Goal: Information Seeking & Learning: Find specific fact

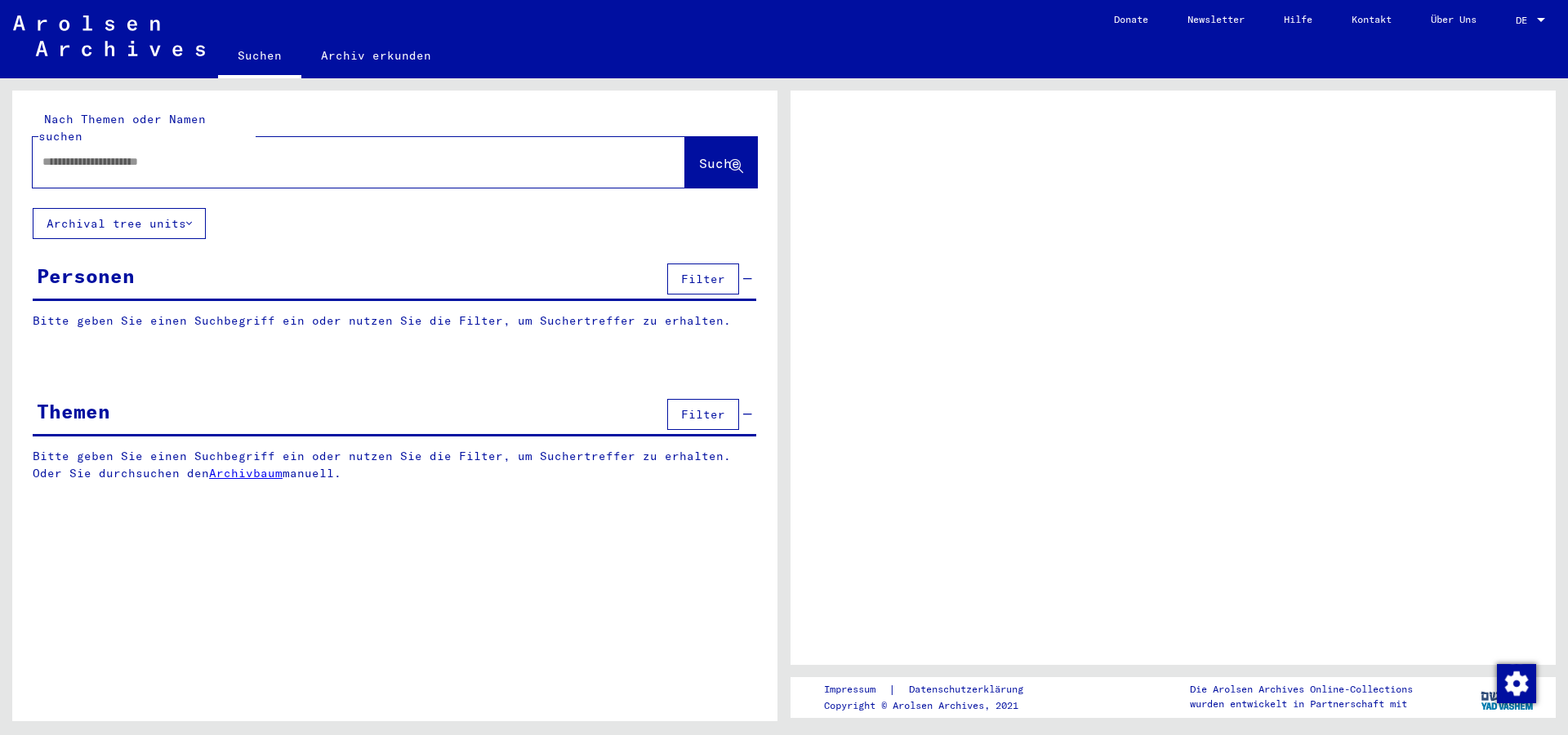
click at [378, 153] on input "text" at bounding box center [344, 162] width 604 height 18
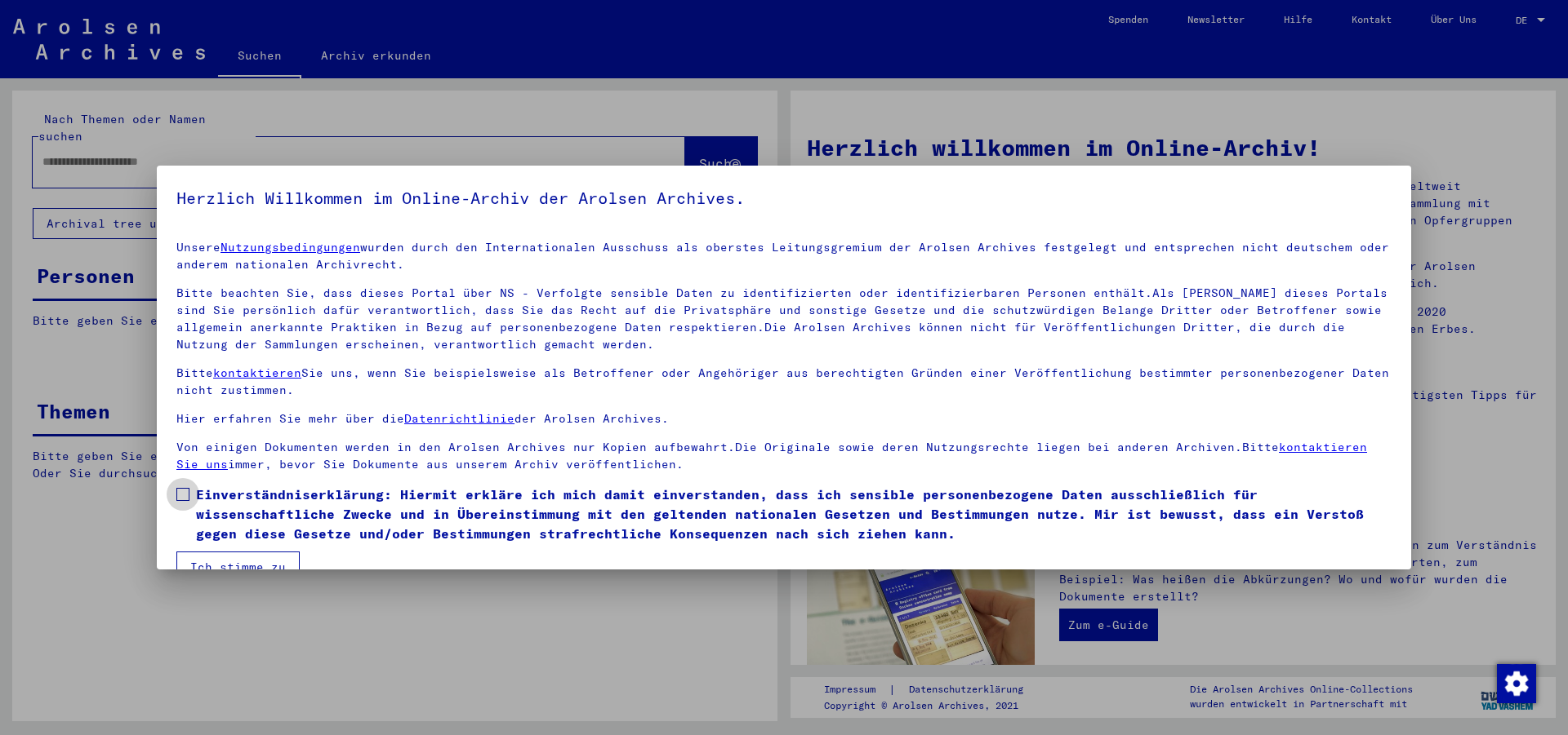
click at [194, 491] on label "Einverständniserklärung: Hiermit erkläre ich mich damit einverstanden, dass ich…" at bounding box center [784, 513] width 1215 height 59
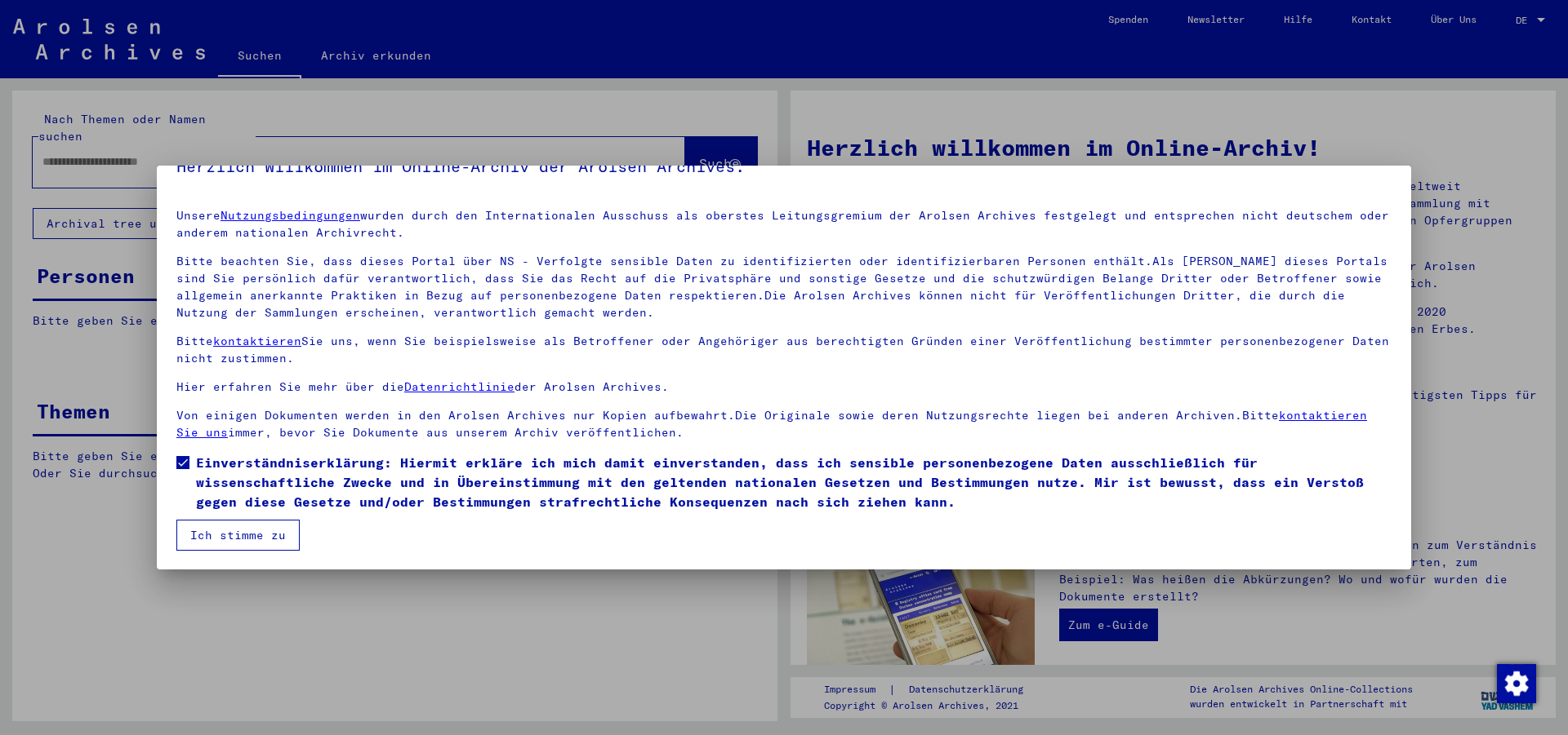
click at [218, 533] on button "Ich stimme zu" at bounding box center [238, 535] width 124 height 31
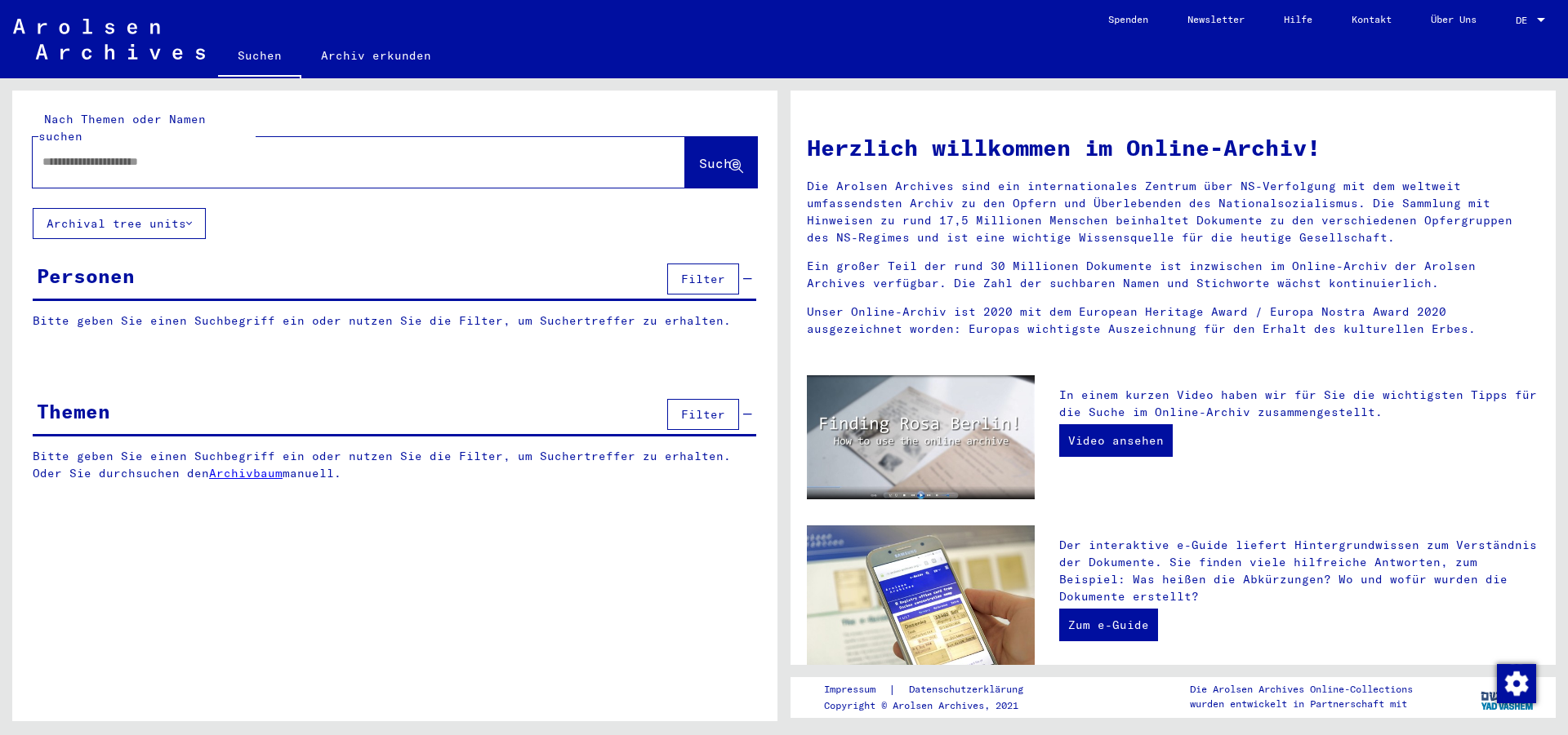
click at [170, 153] on input "text" at bounding box center [338, 162] width 593 height 18
type input "**********"
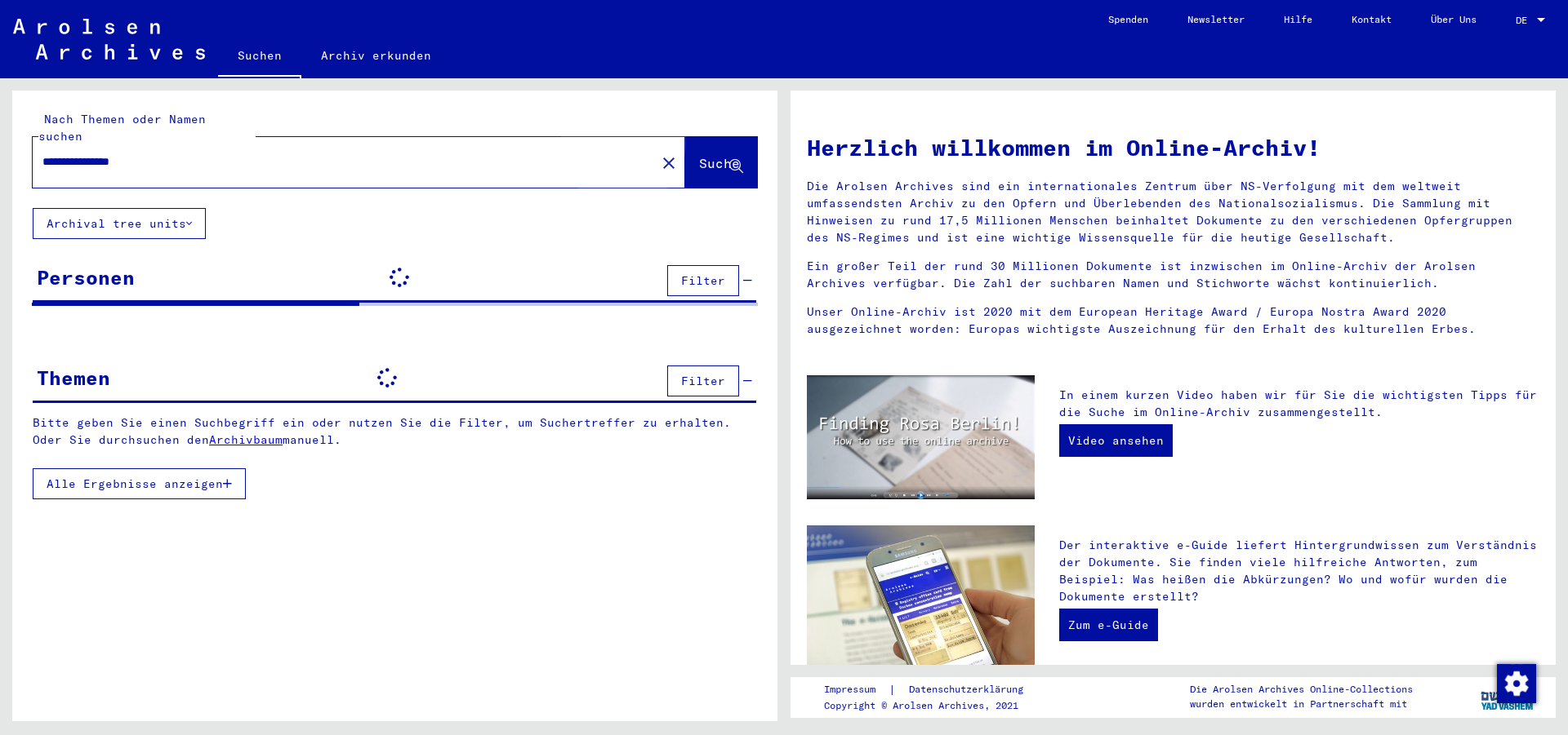
click at [699, 155] on span "Suche" at bounding box center [720, 163] width 41 height 17
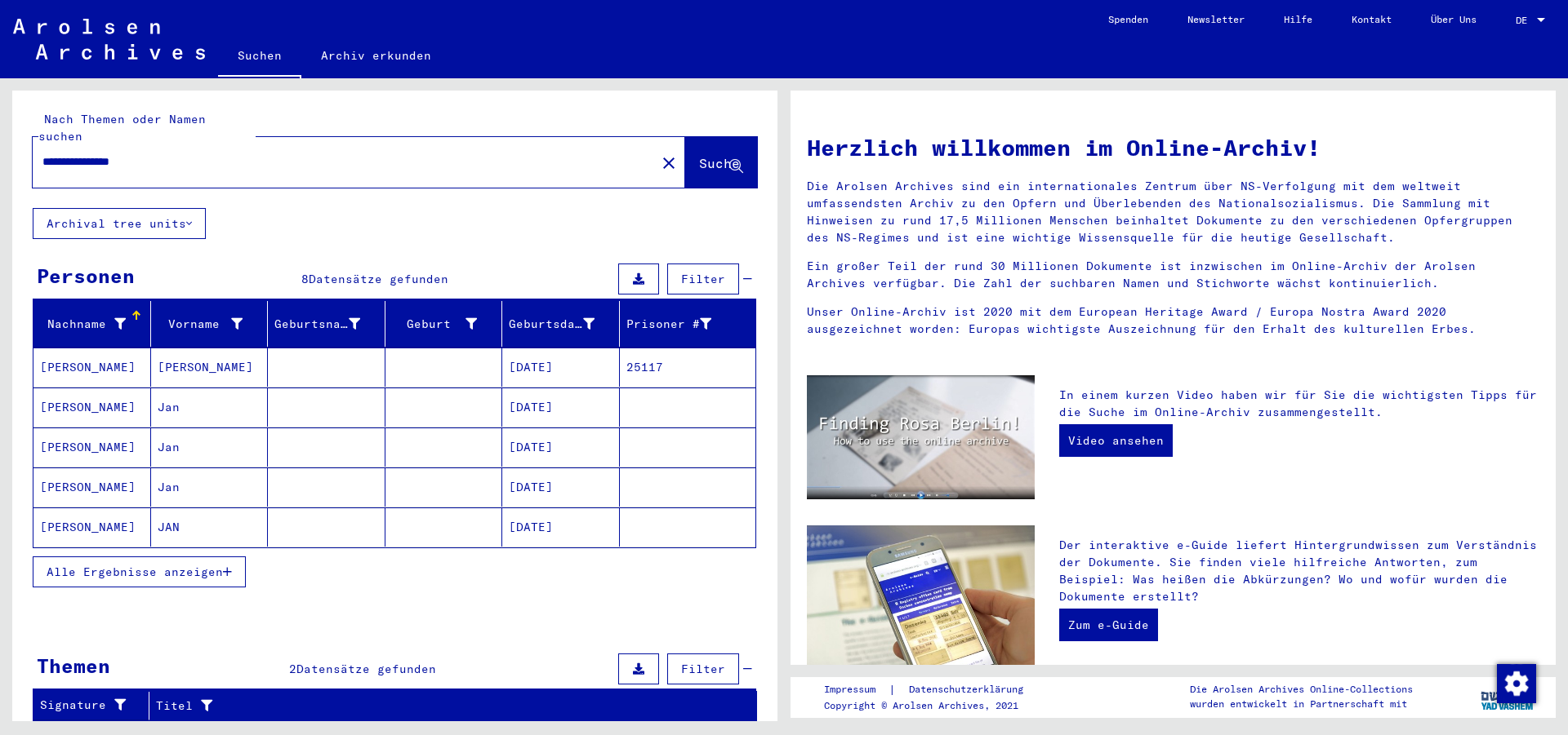
click at [111, 353] on mat-cell "[PERSON_NAME]" at bounding box center [92, 367] width 117 height 39
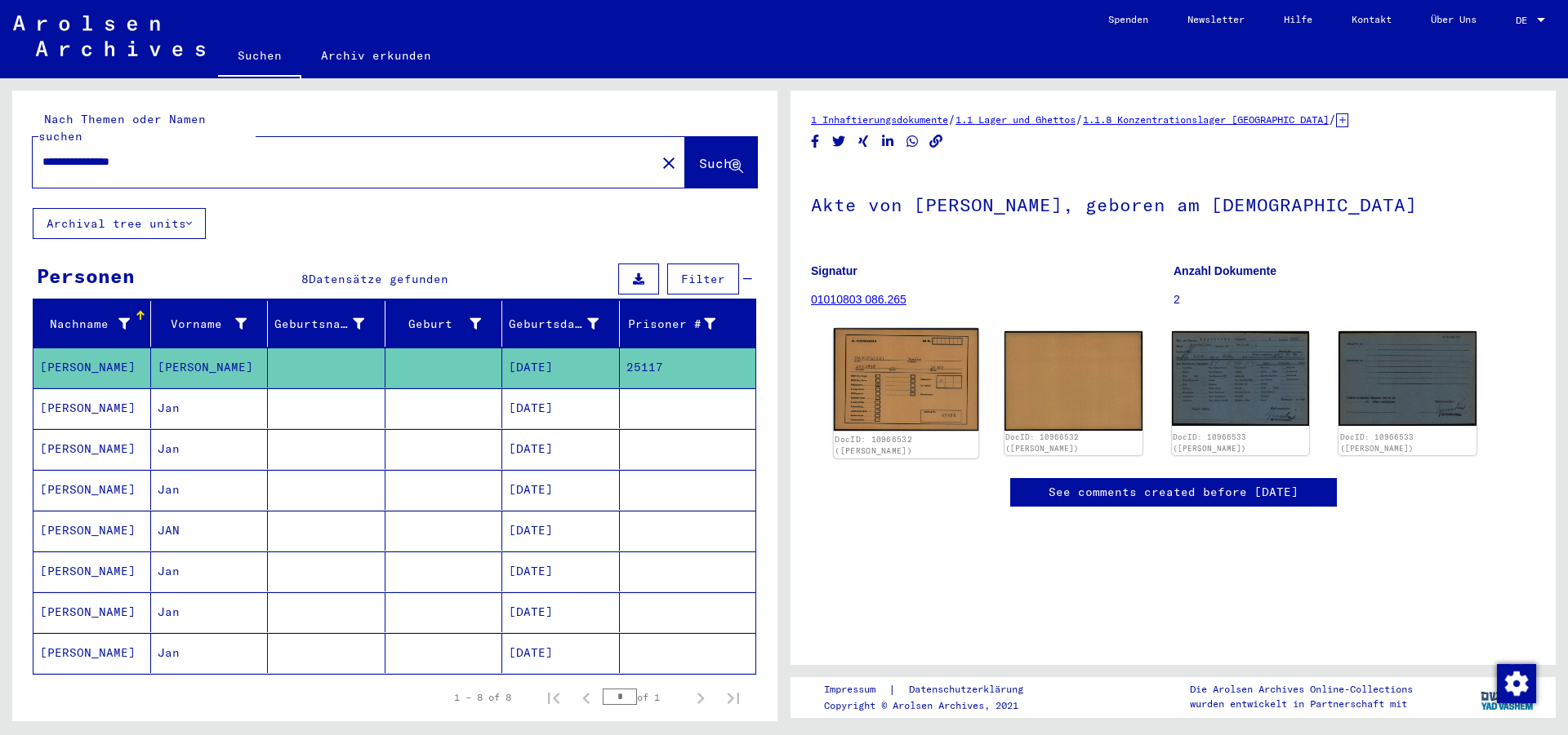
click at [887, 378] on img at bounding box center [905, 379] width 145 height 102
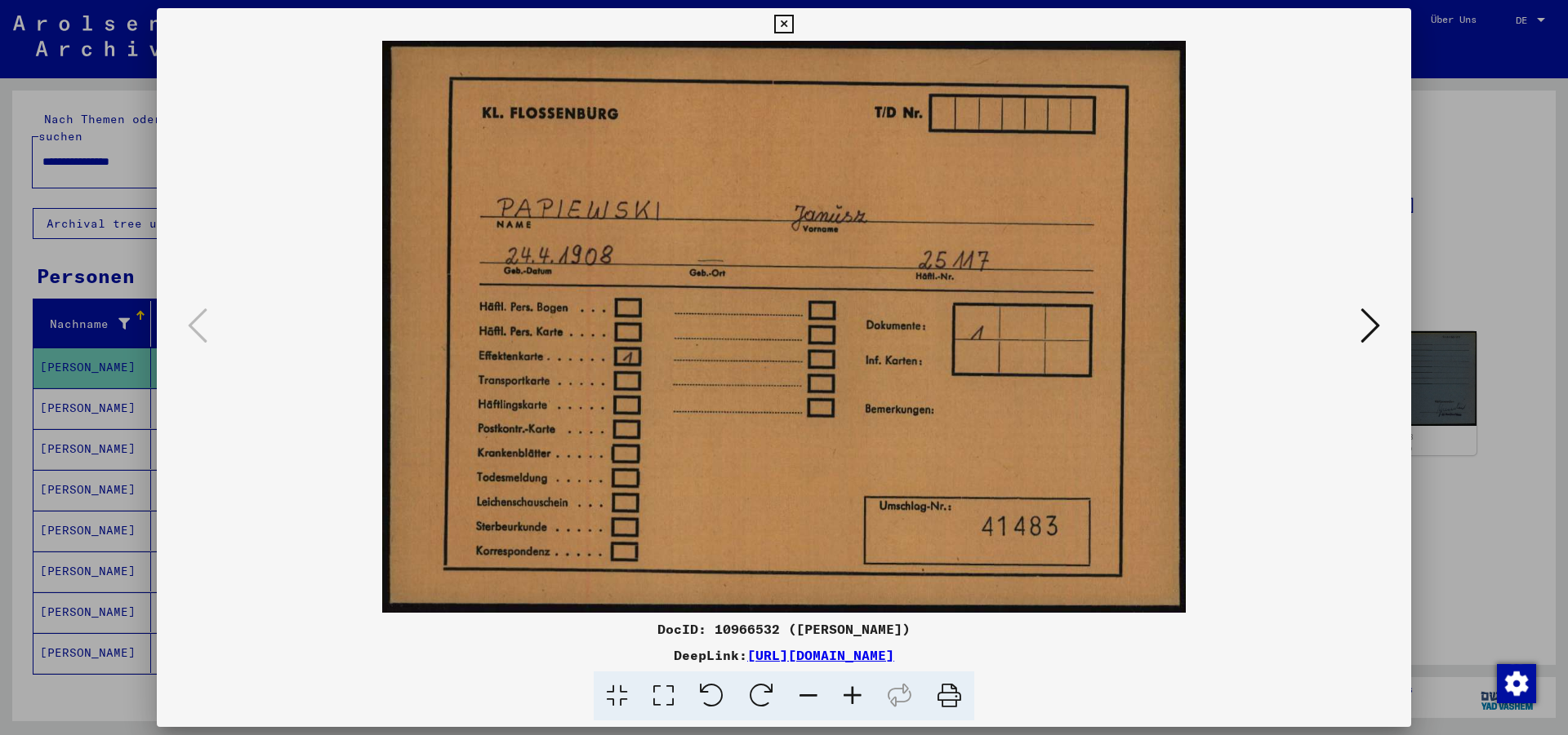
click at [1371, 326] on icon at bounding box center [1370, 325] width 19 height 39
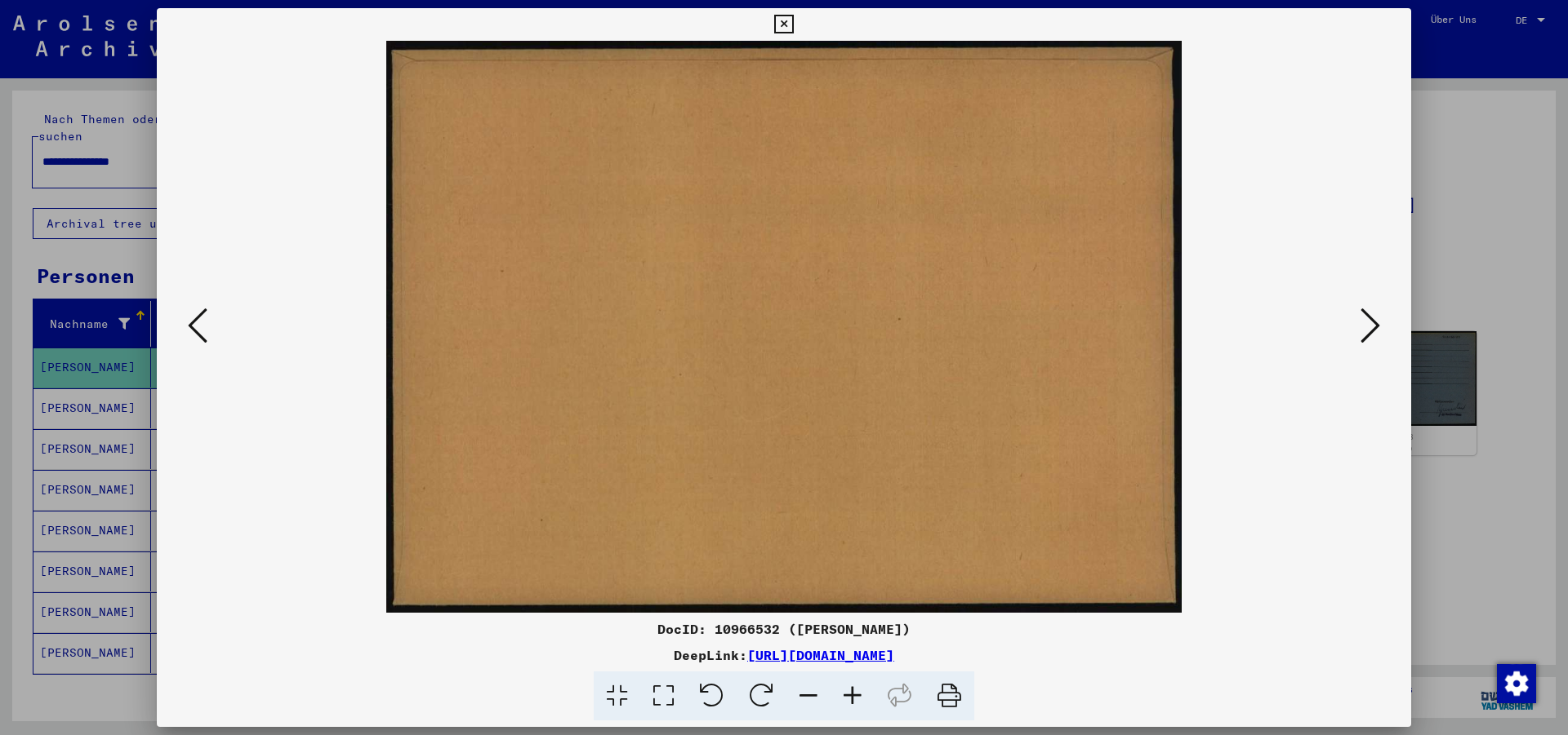
click at [1371, 326] on icon at bounding box center [1370, 325] width 19 height 39
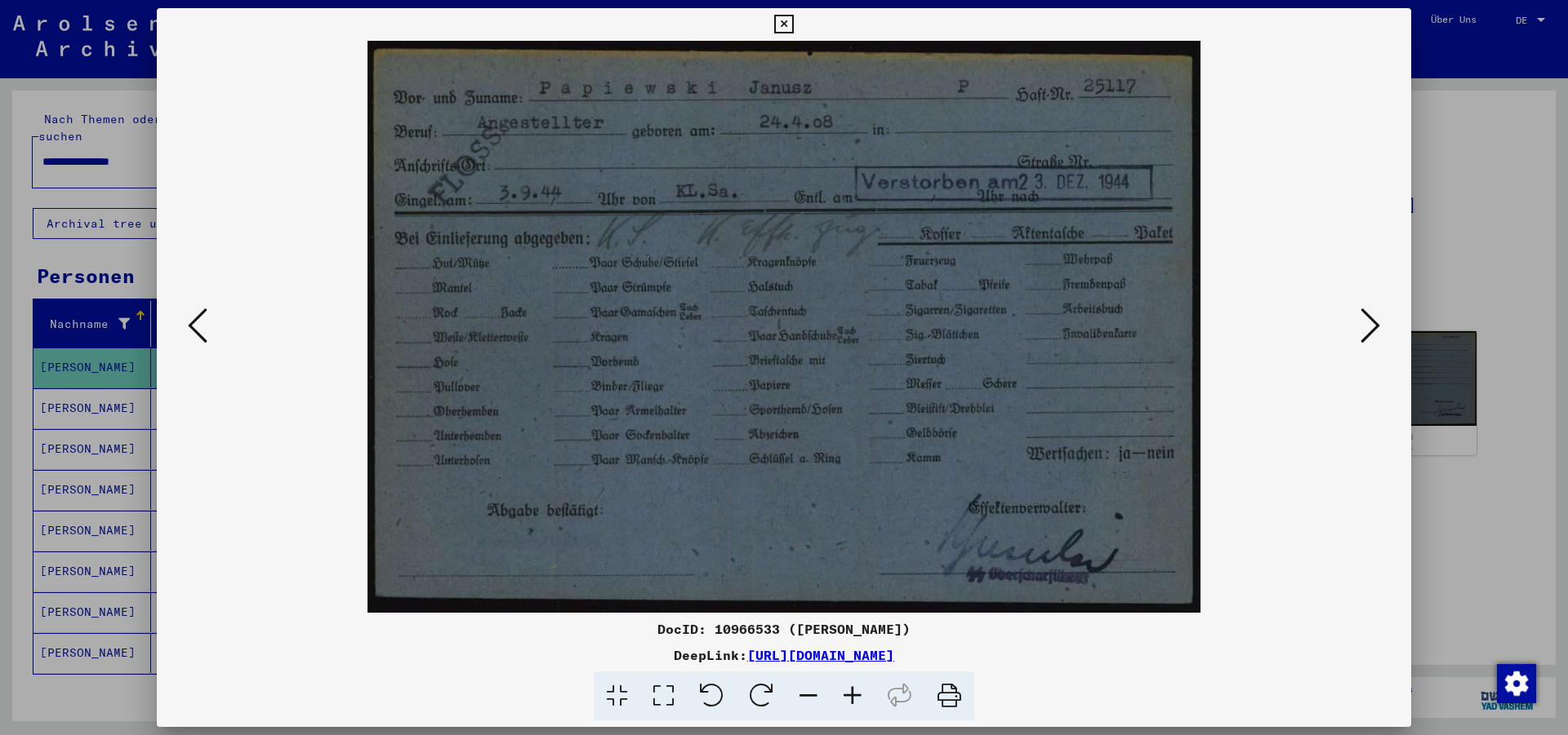
click at [1360, 329] on button at bounding box center [1371, 327] width 30 height 46
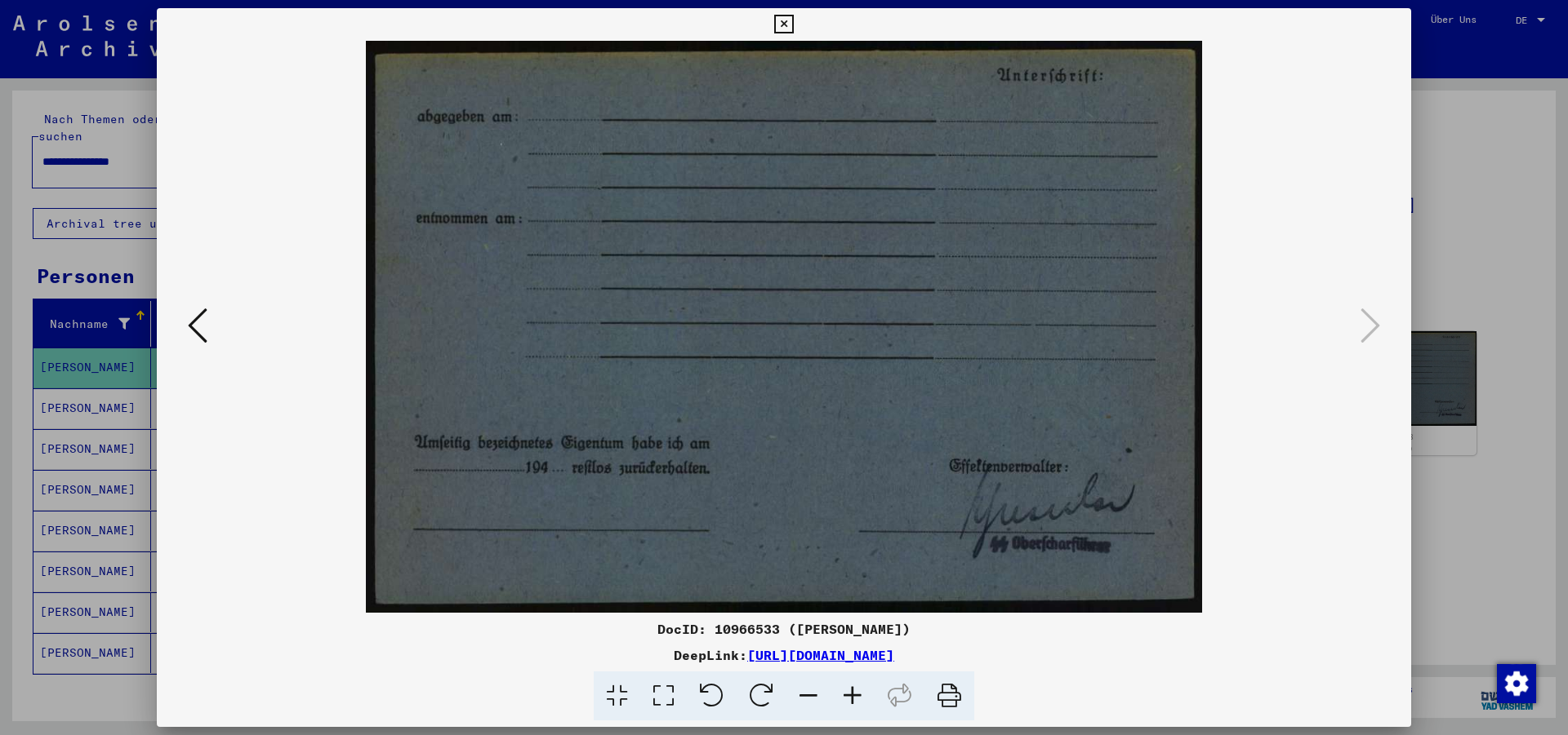
click at [202, 322] on icon at bounding box center [197, 325] width 19 height 39
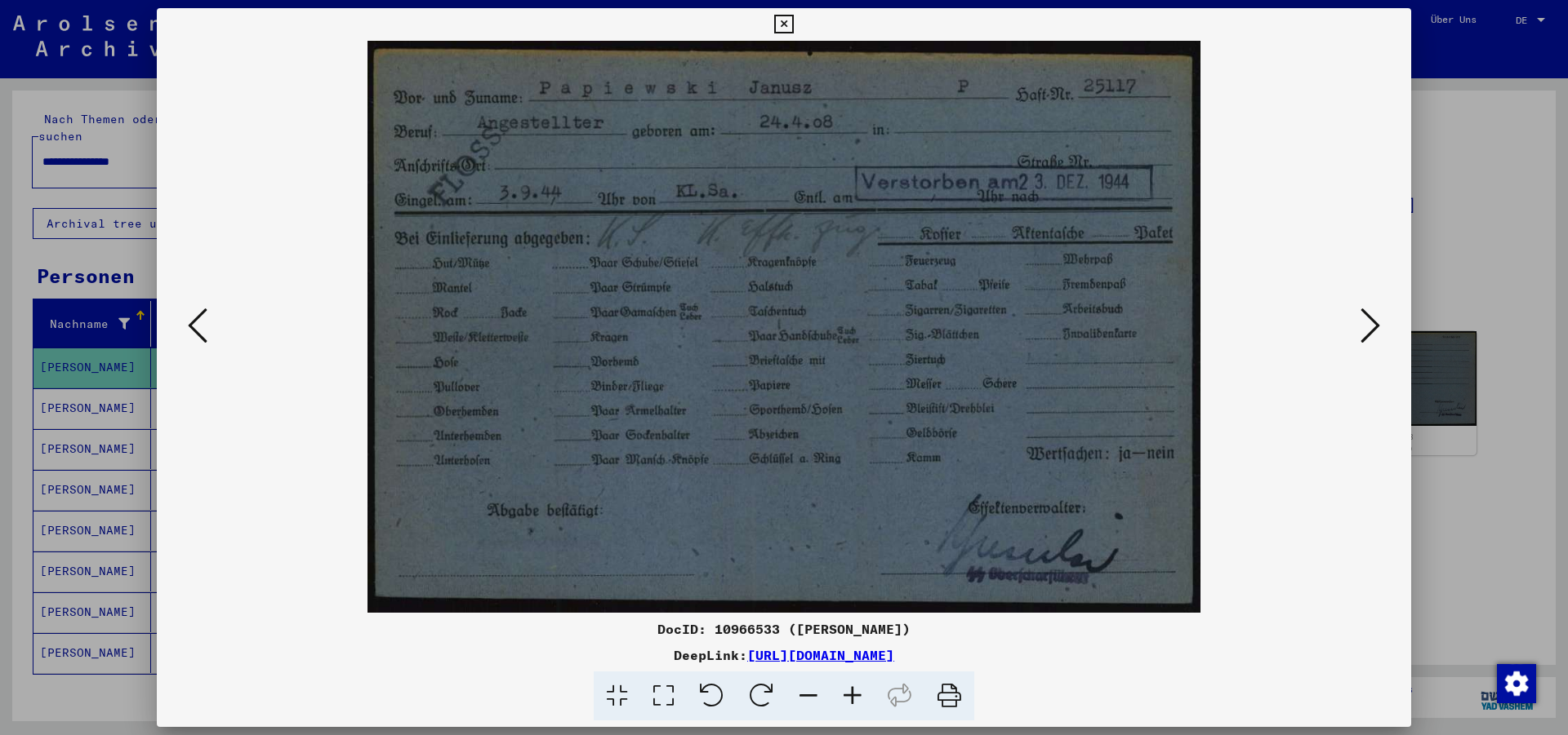
click at [793, 23] on icon at bounding box center [783, 25] width 18 height 19
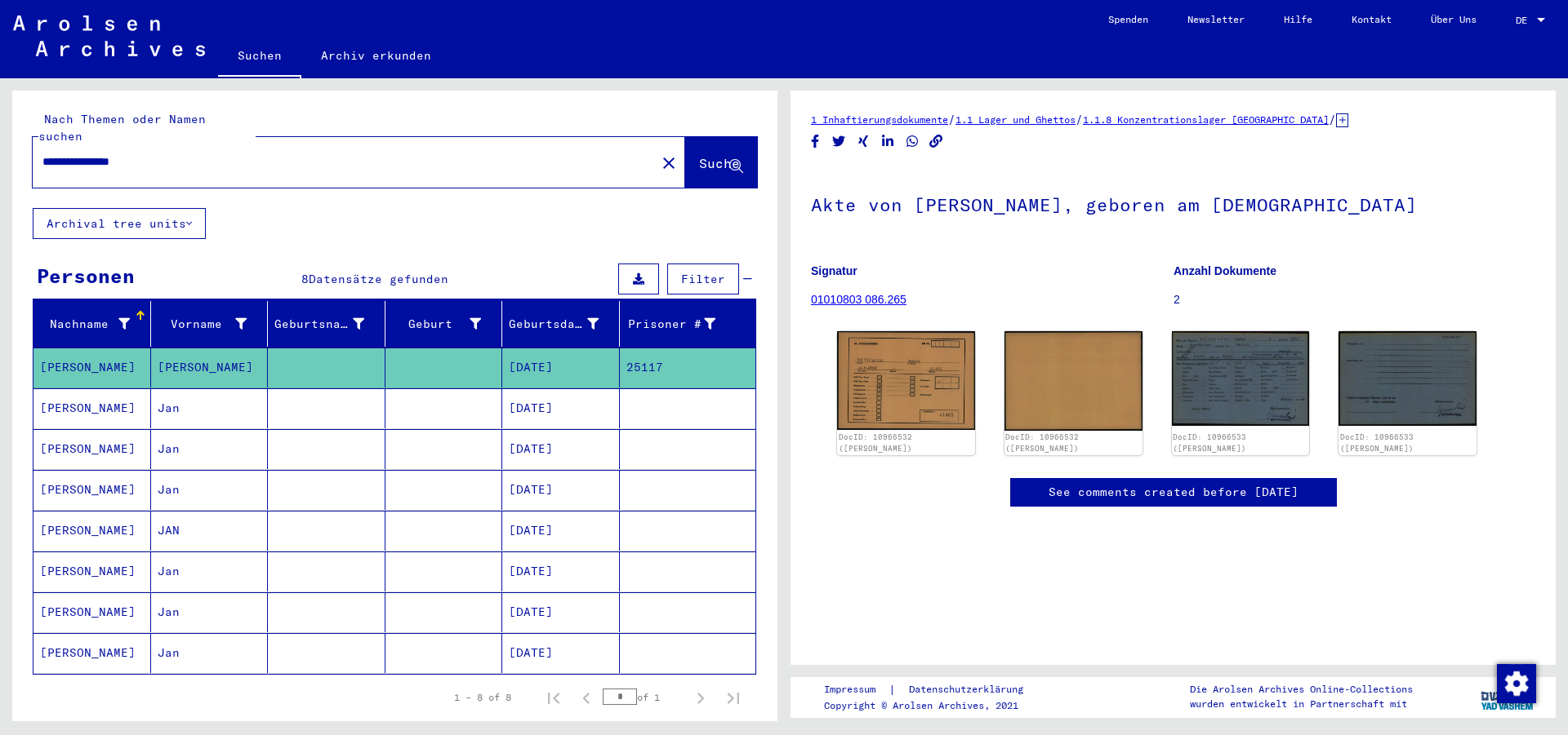
click at [95, 397] on mat-cell "[PERSON_NAME]" at bounding box center [92, 409] width 117 height 40
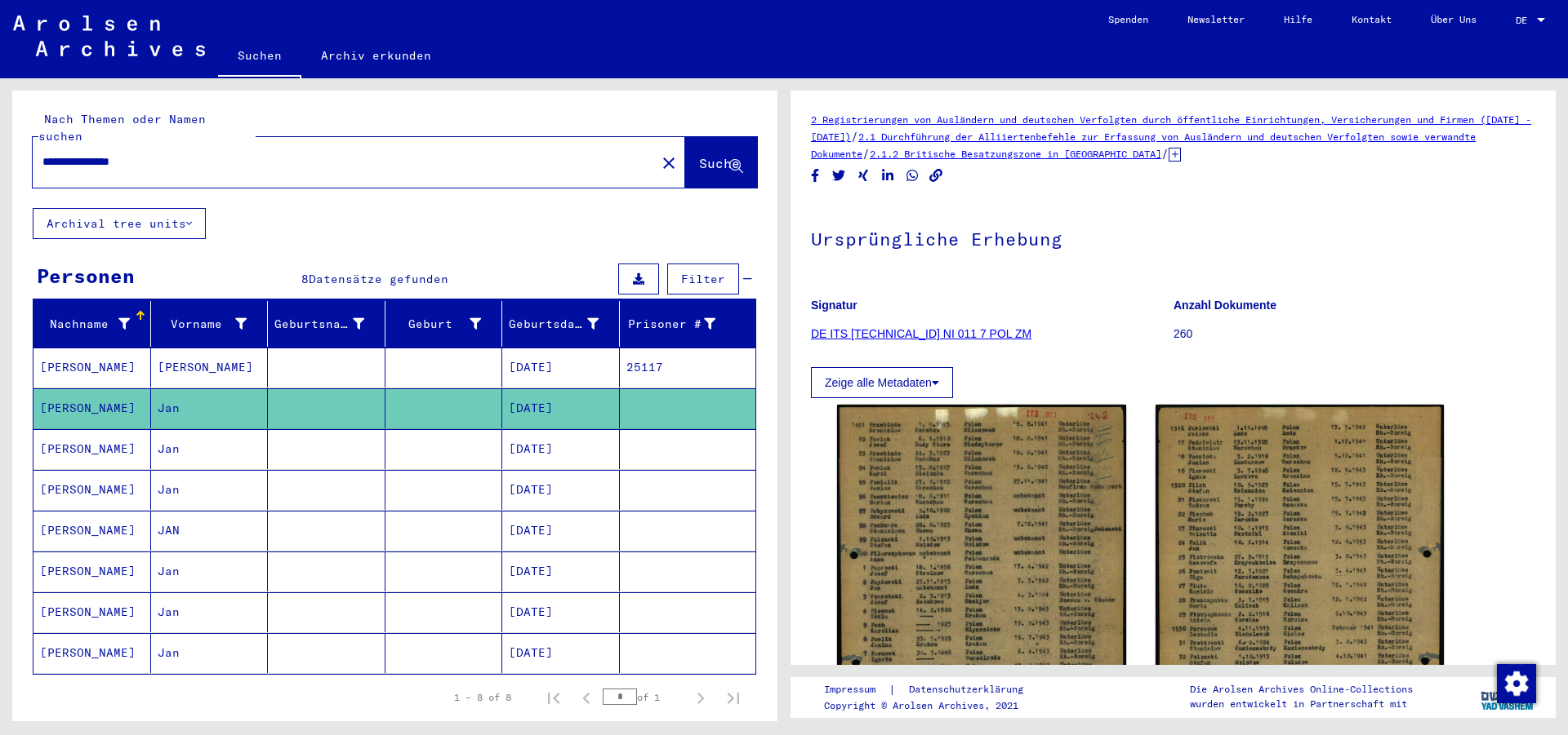
click at [83, 429] on mat-cell "[PERSON_NAME]" at bounding box center [92, 449] width 117 height 40
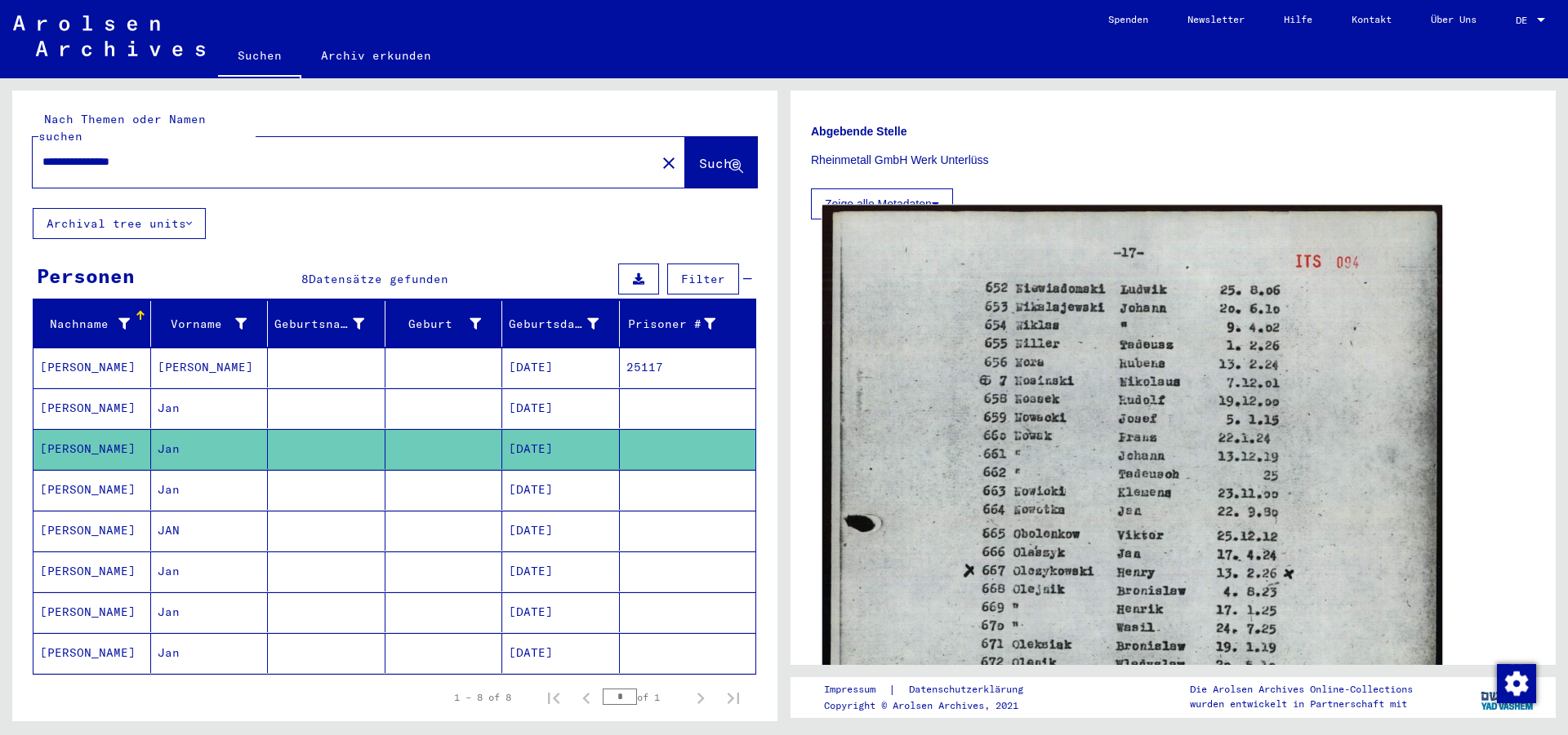
scroll to position [529, 0]
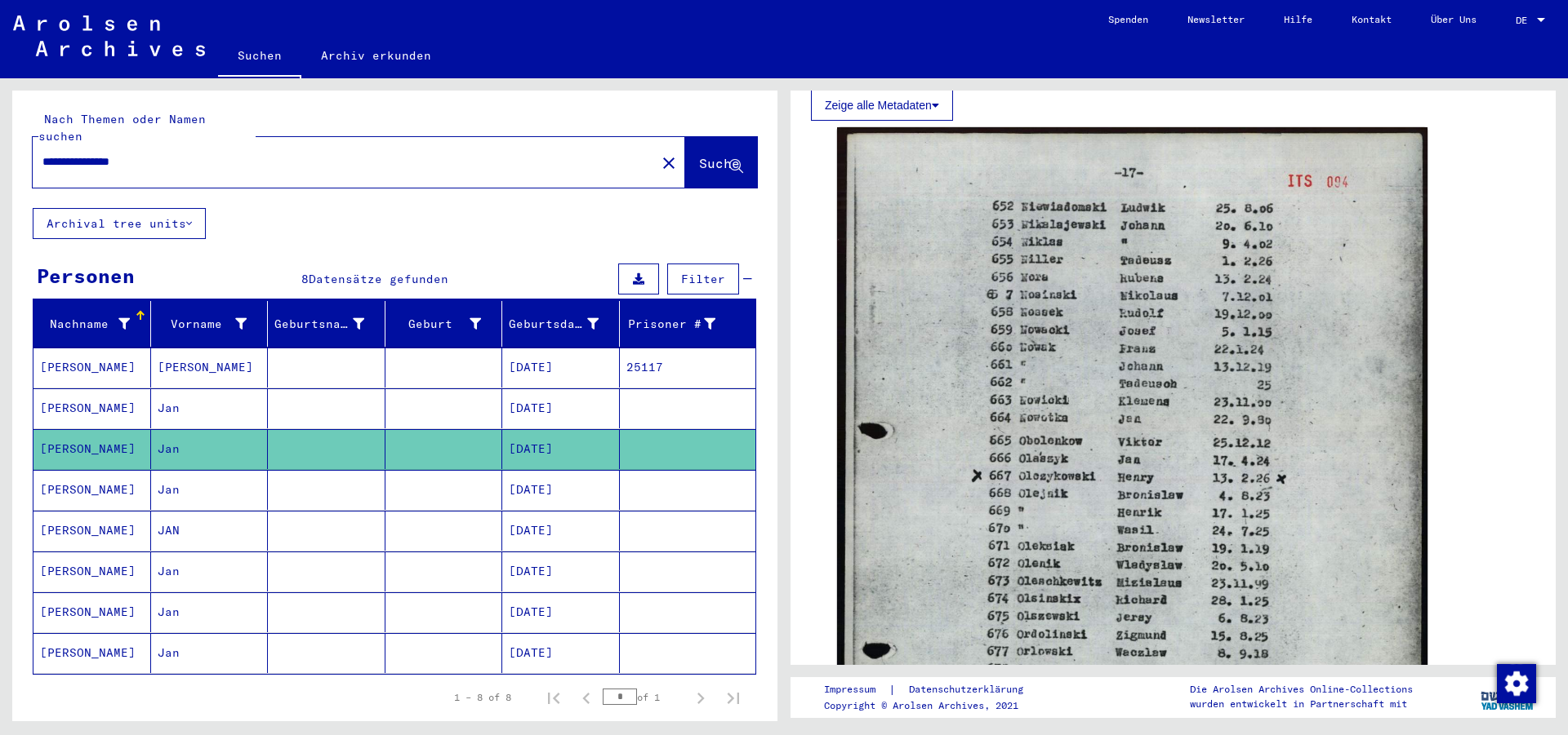
click at [96, 471] on mat-cell "[PERSON_NAME]" at bounding box center [92, 491] width 117 height 40
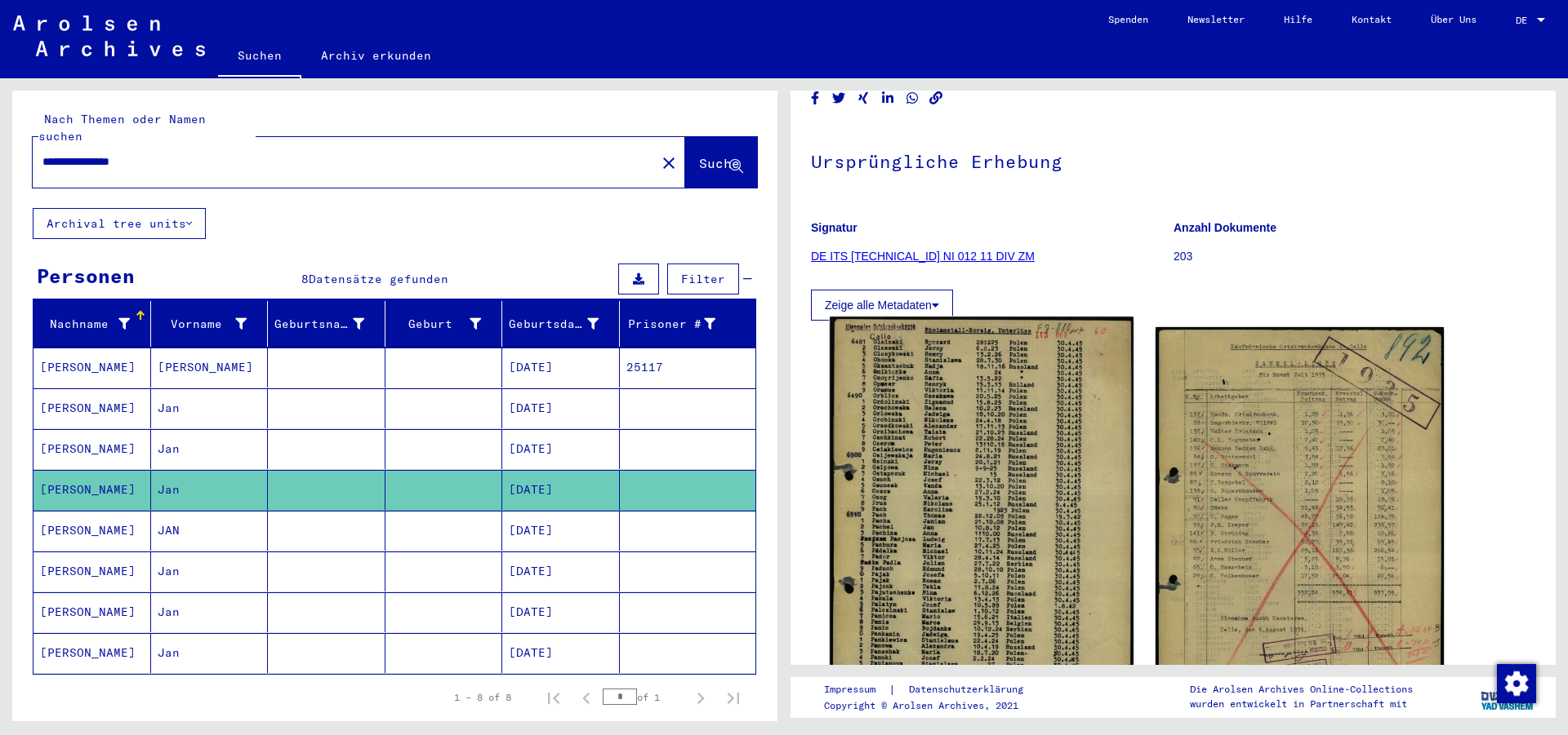
scroll to position [265, 0]
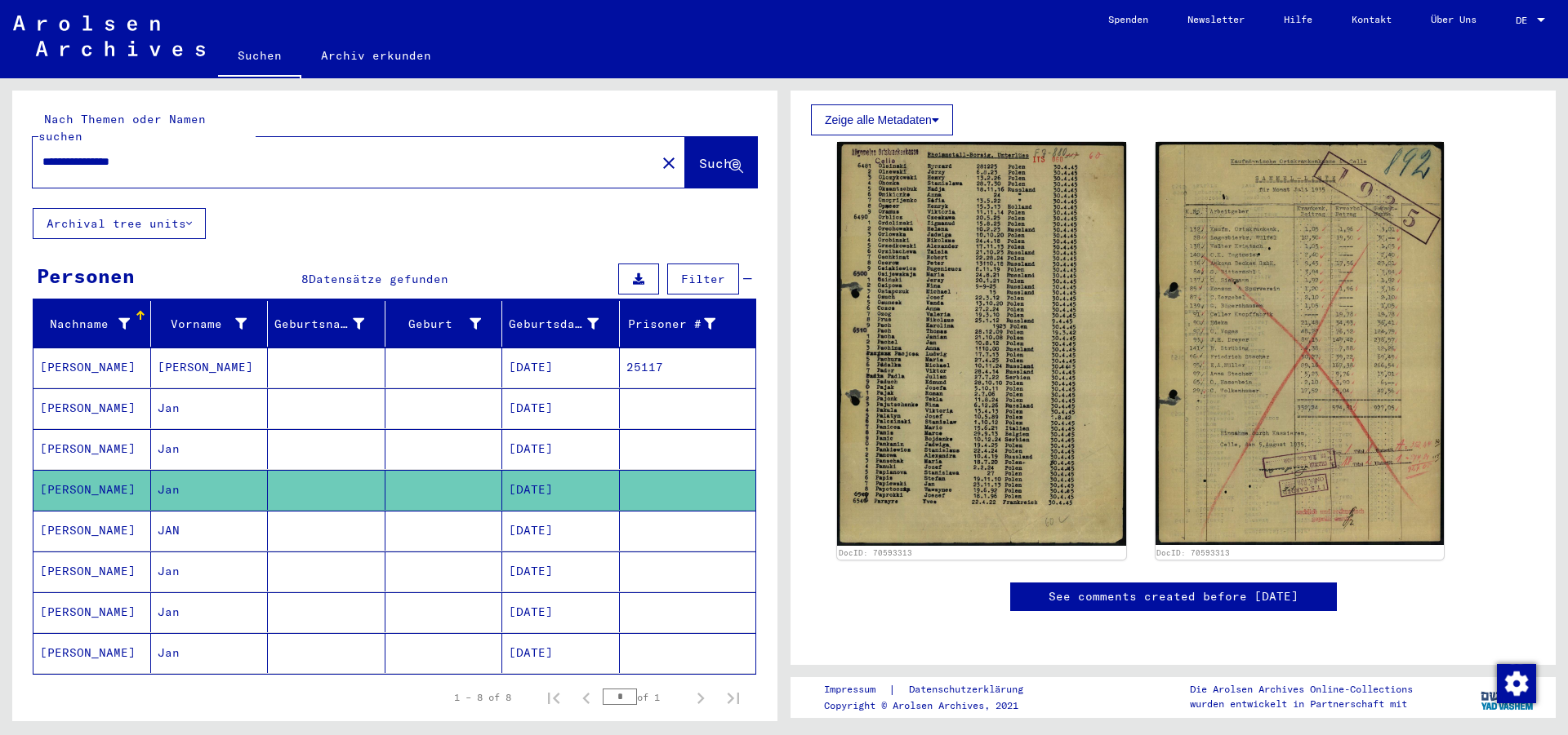
click at [114, 525] on mat-cell "[PERSON_NAME]" at bounding box center [92, 531] width 117 height 40
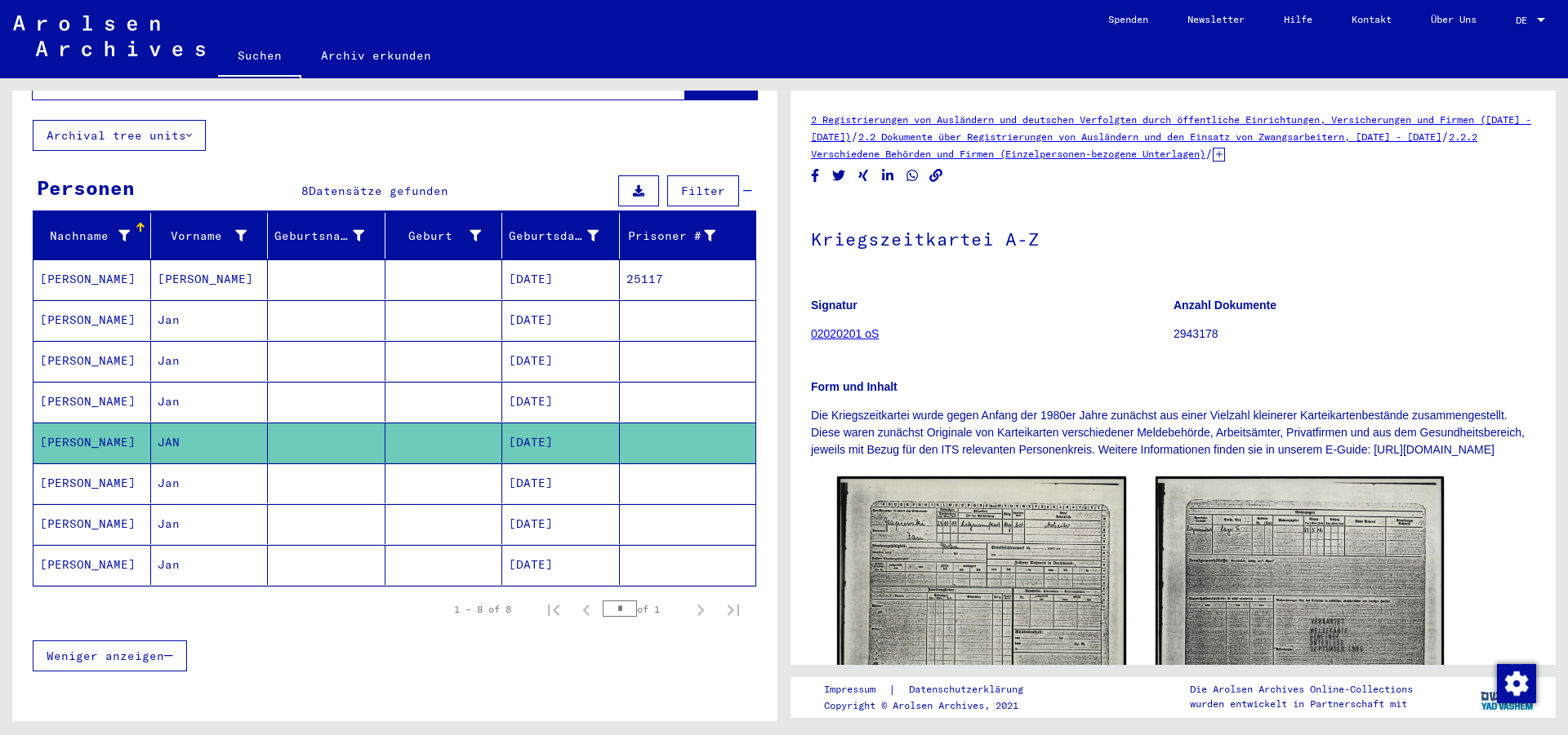
click at [95, 268] on mat-cell "[PERSON_NAME]" at bounding box center [92, 279] width 117 height 40
